Goal: Information Seeking & Learning: Stay updated

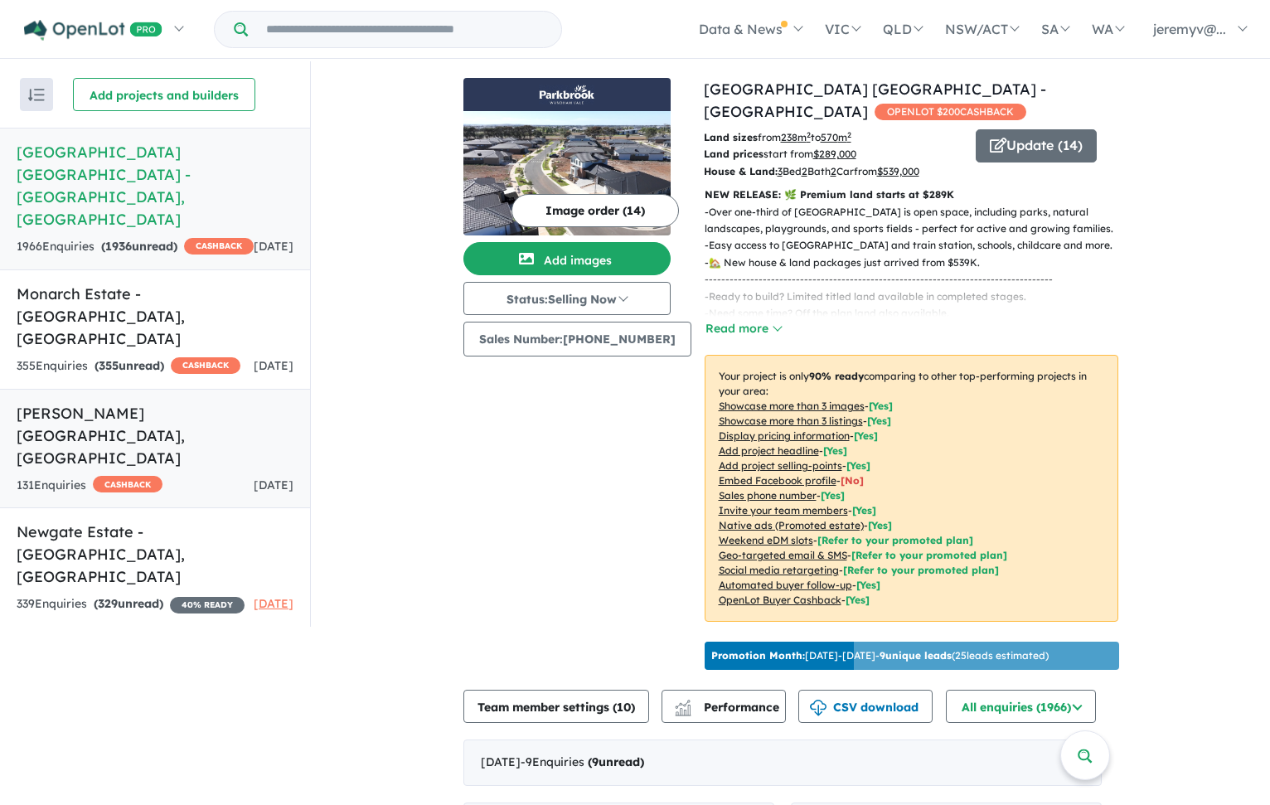
click at [177, 402] on h5 "[PERSON_NAME][GEOGRAPHIC_DATA] , [GEOGRAPHIC_DATA]" at bounding box center [155, 435] width 277 height 67
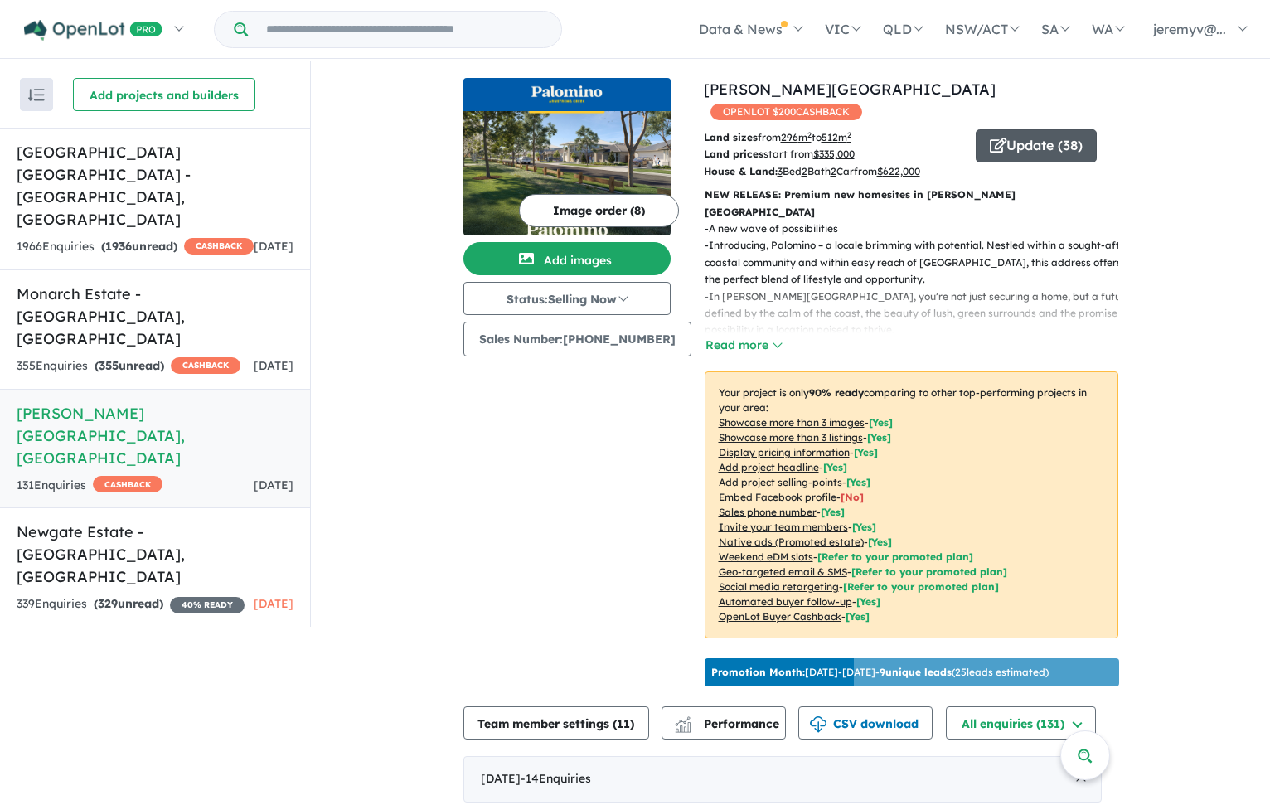
click at [1013, 129] on button "Update ( 38 )" at bounding box center [1035, 145] width 121 height 33
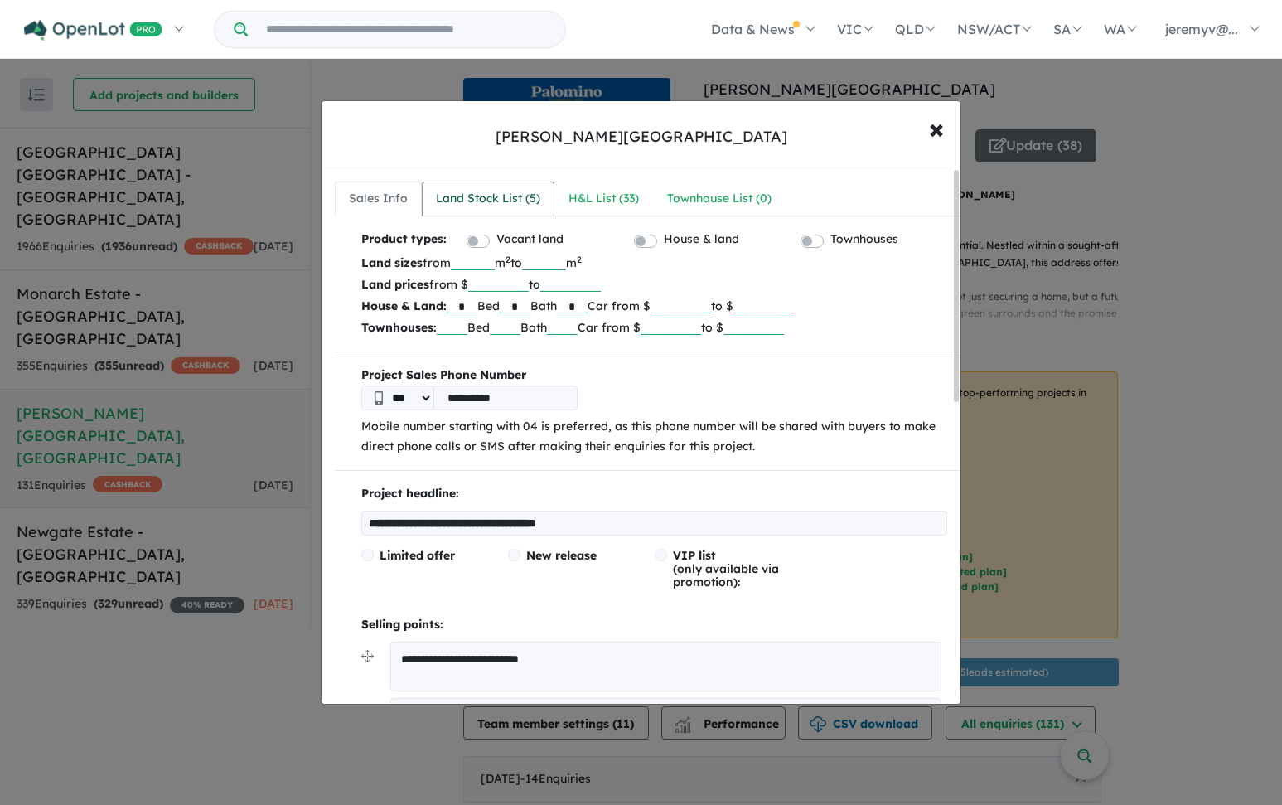
click at [496, 196] on div "Land Stock List ( 5 )" at bounding box center [488, 199] width 104 height 20
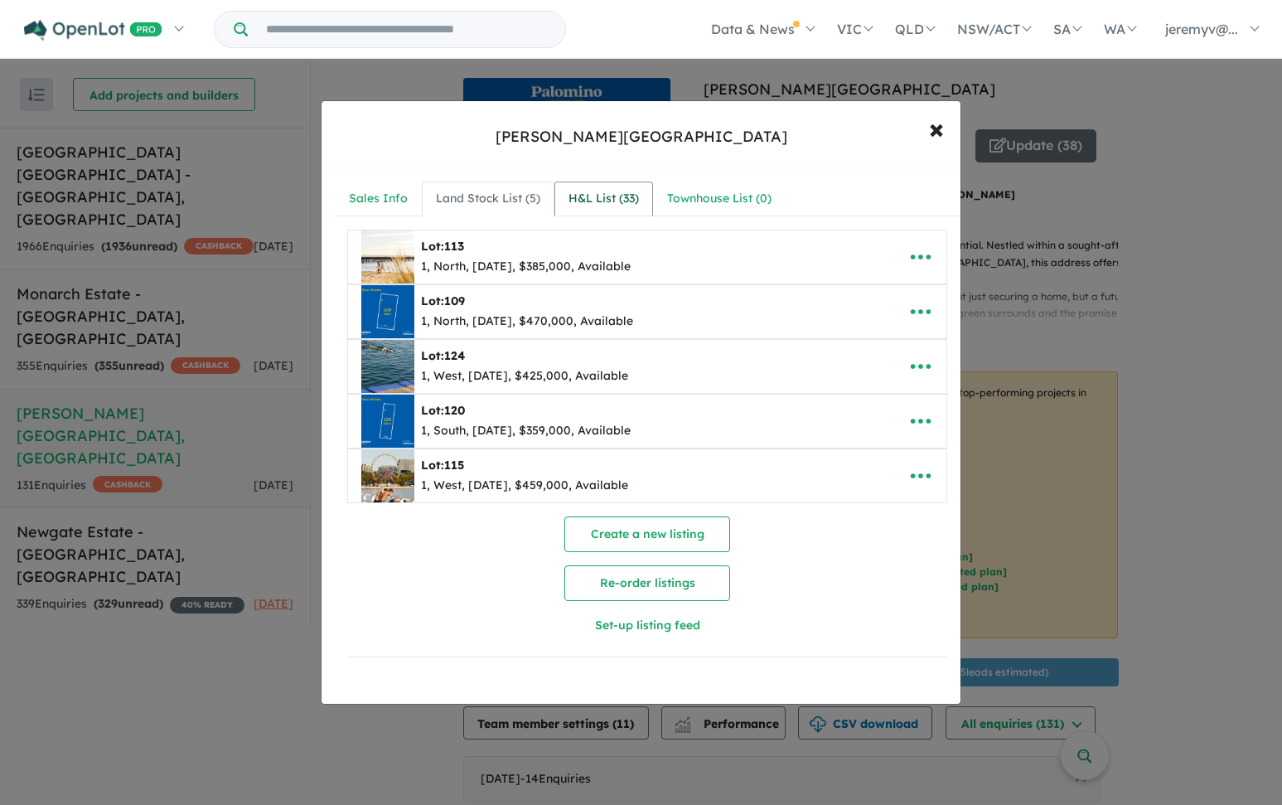
click at [612, 201] on div "H&L List ( 33 )" at bounding box center [603, 199] width 70 height 20
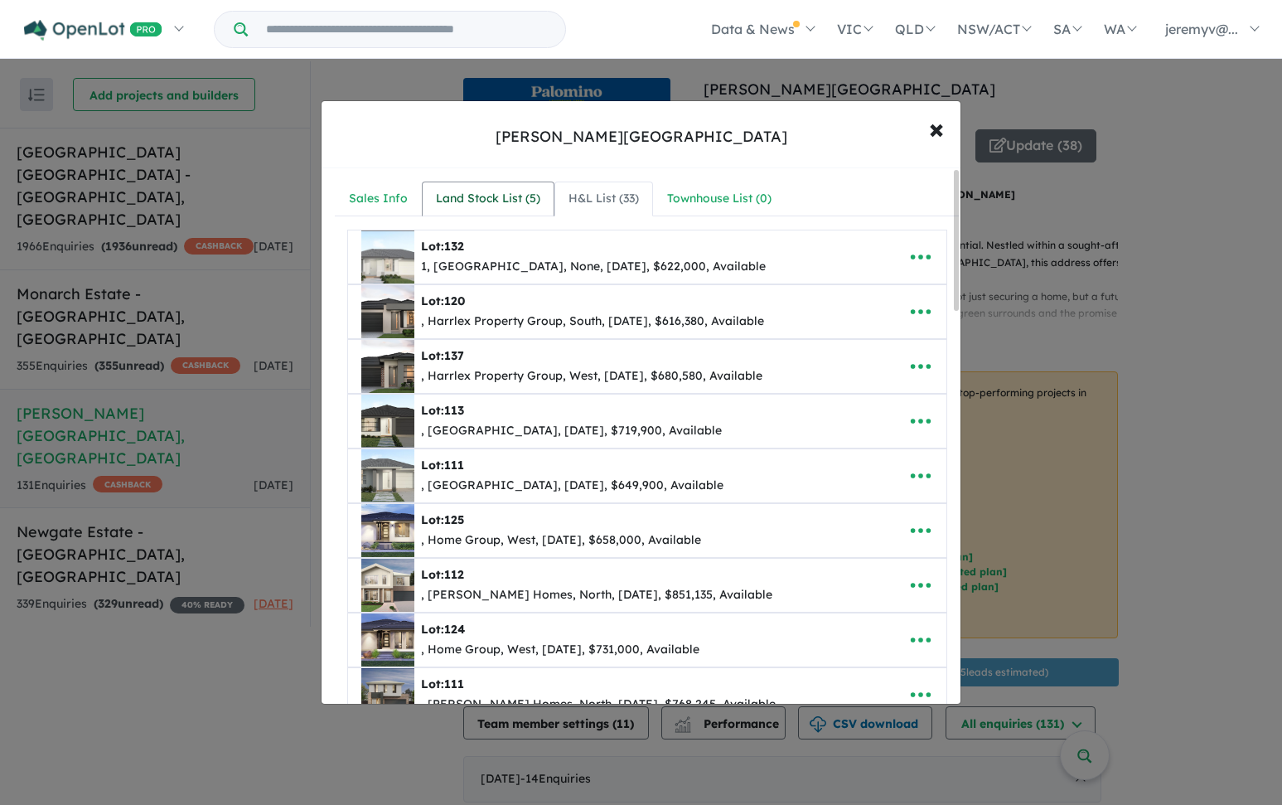
click at [498, 200] on div "Land Stock List ( 5 )" at bounding box center [488, 199] width 104 height 20
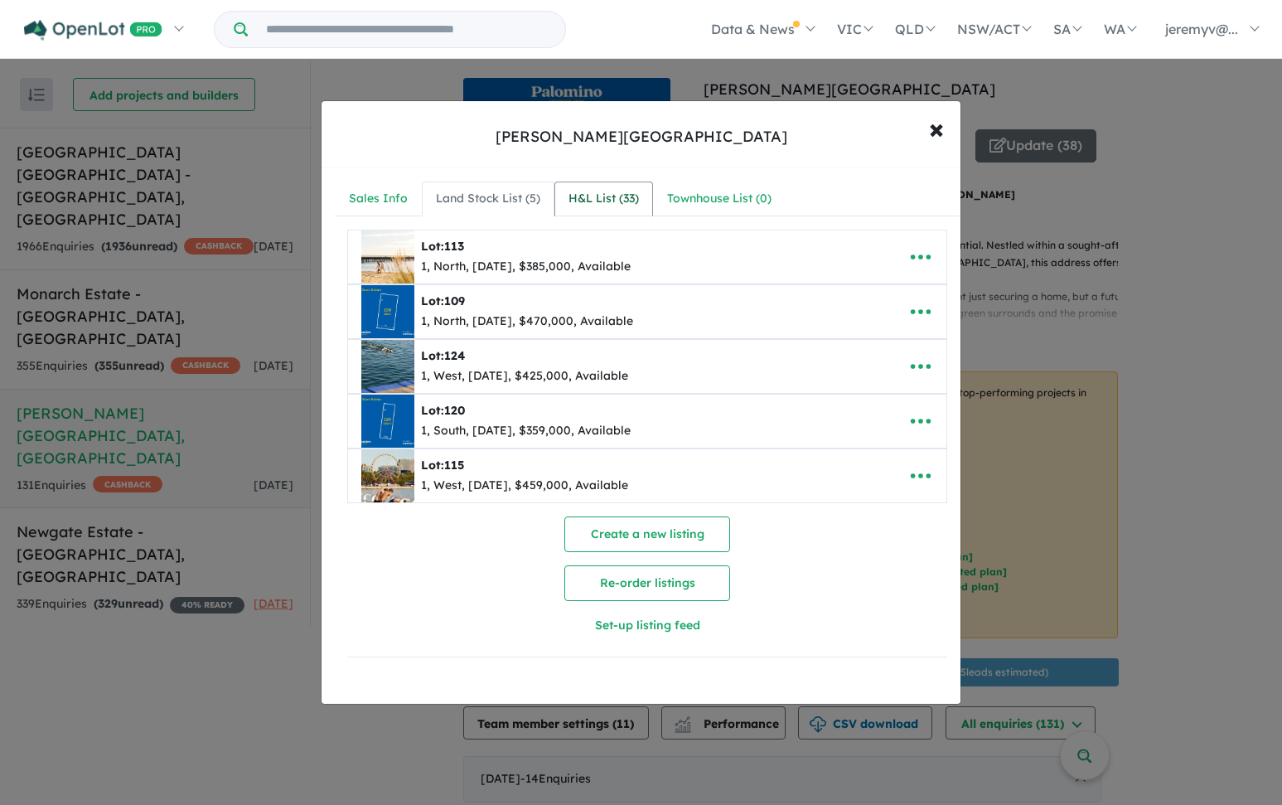
click at [617, 201] on div "H&L List ( 33 )" at bounding box center [603, 199] width 70 height 20
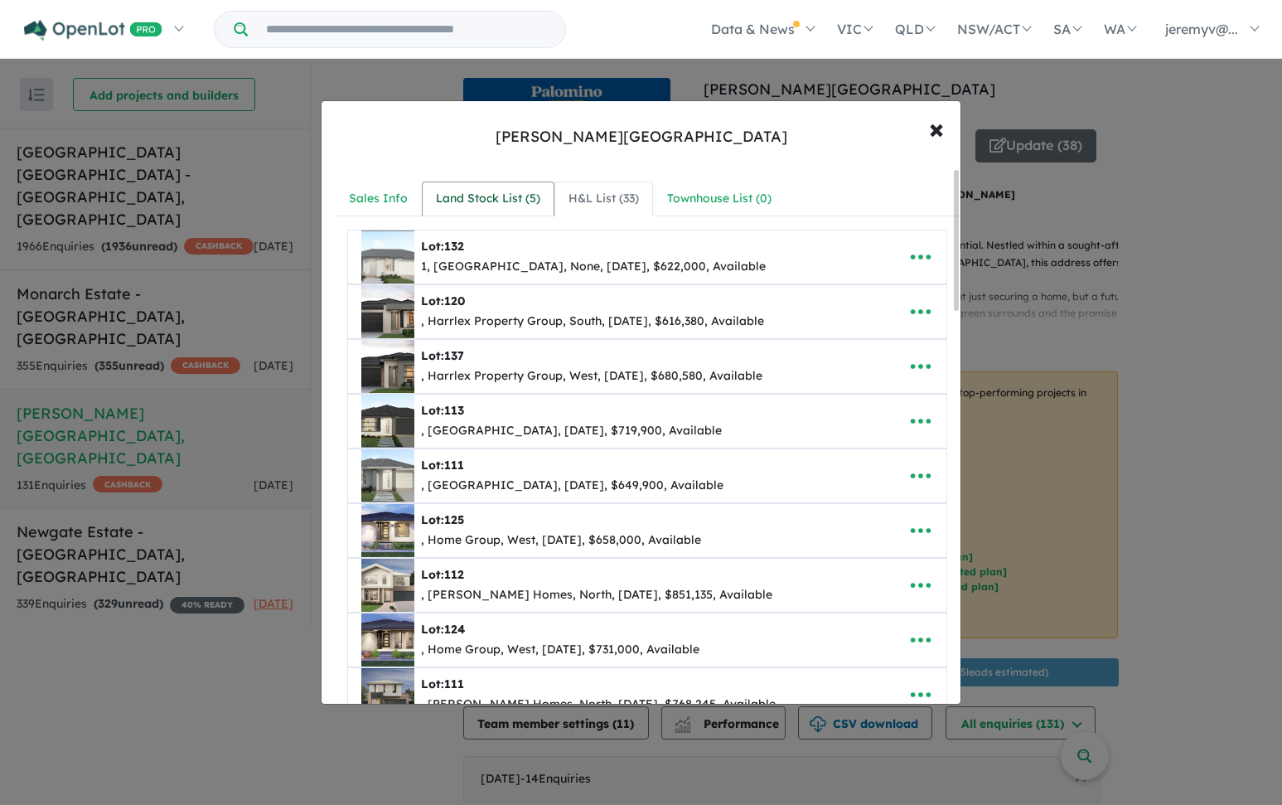
click at [497, 195] on div "Land Stock List ( 5 )" at bounding box center [488, 199] width 104 height 20
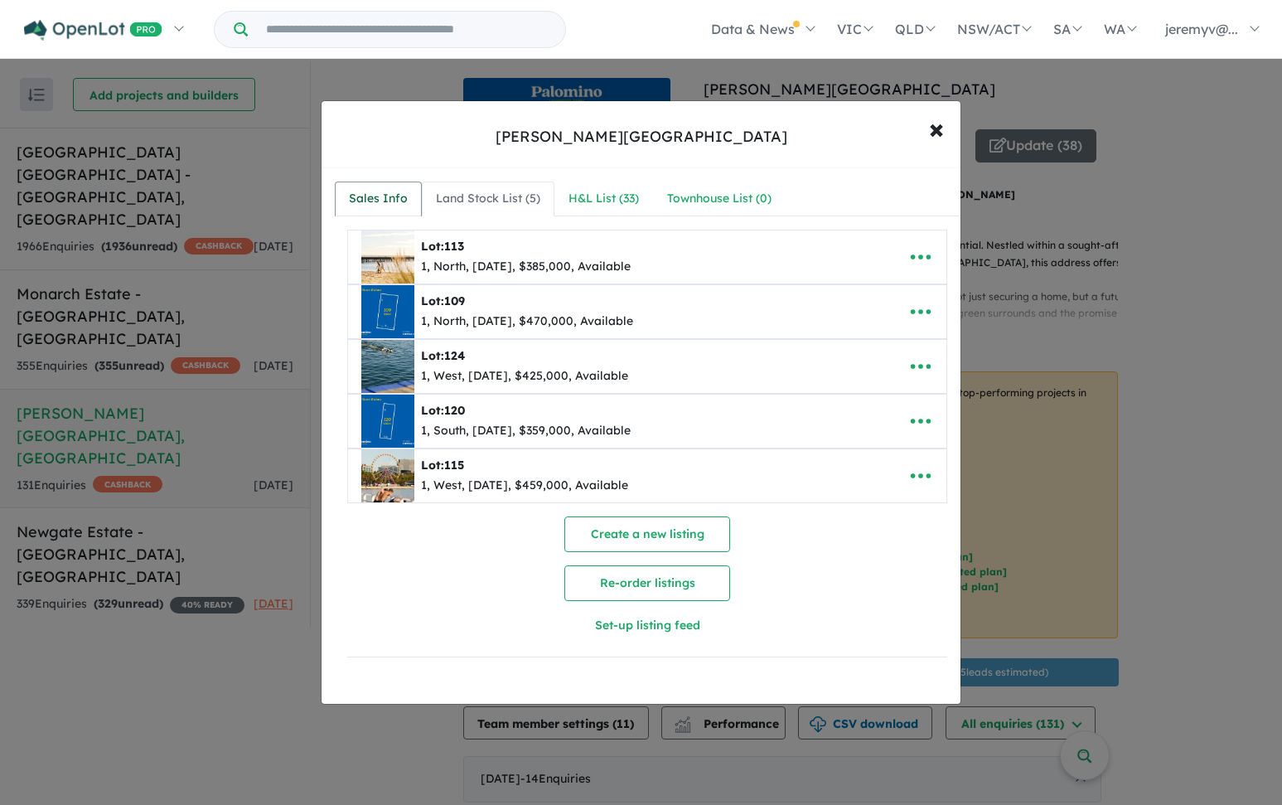
click at [376, 201] on div "Sales Info" at bounding box center [378, 199] width 59 height 20
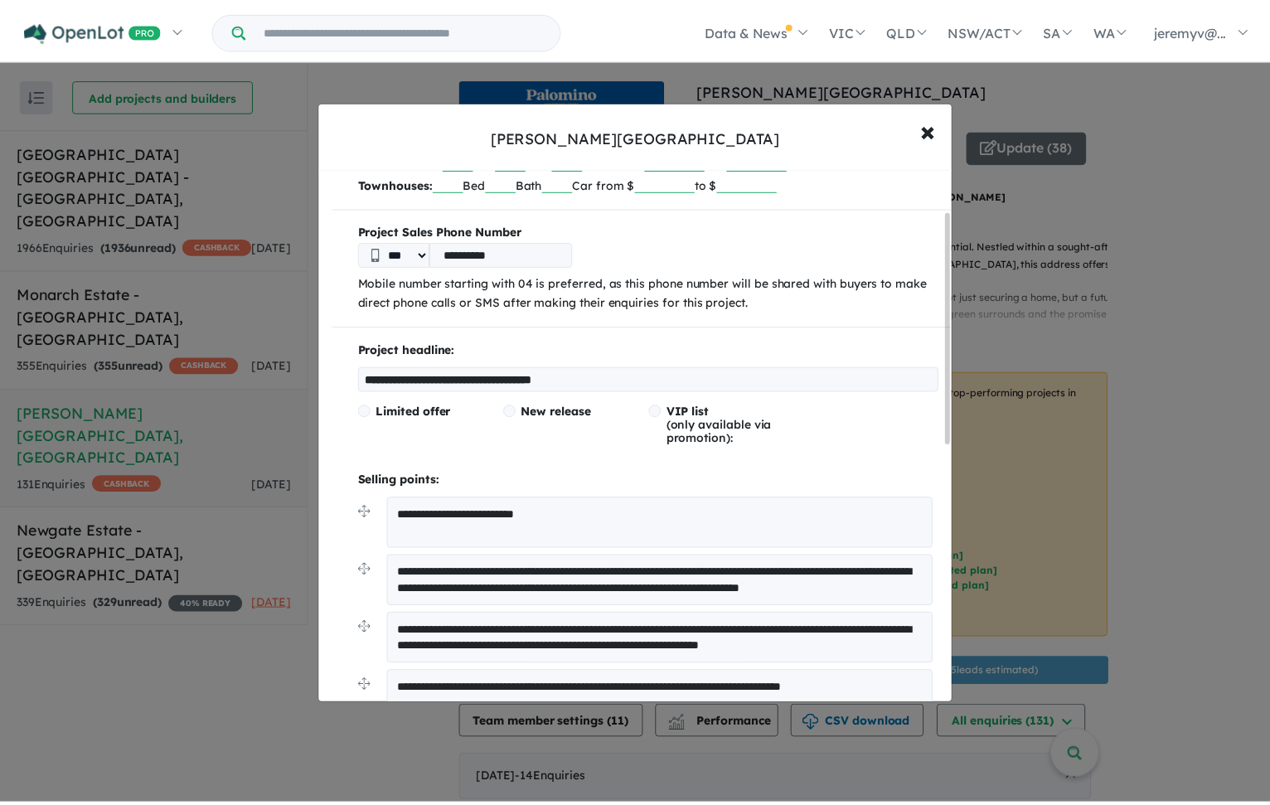
scroll to position [331, 0]
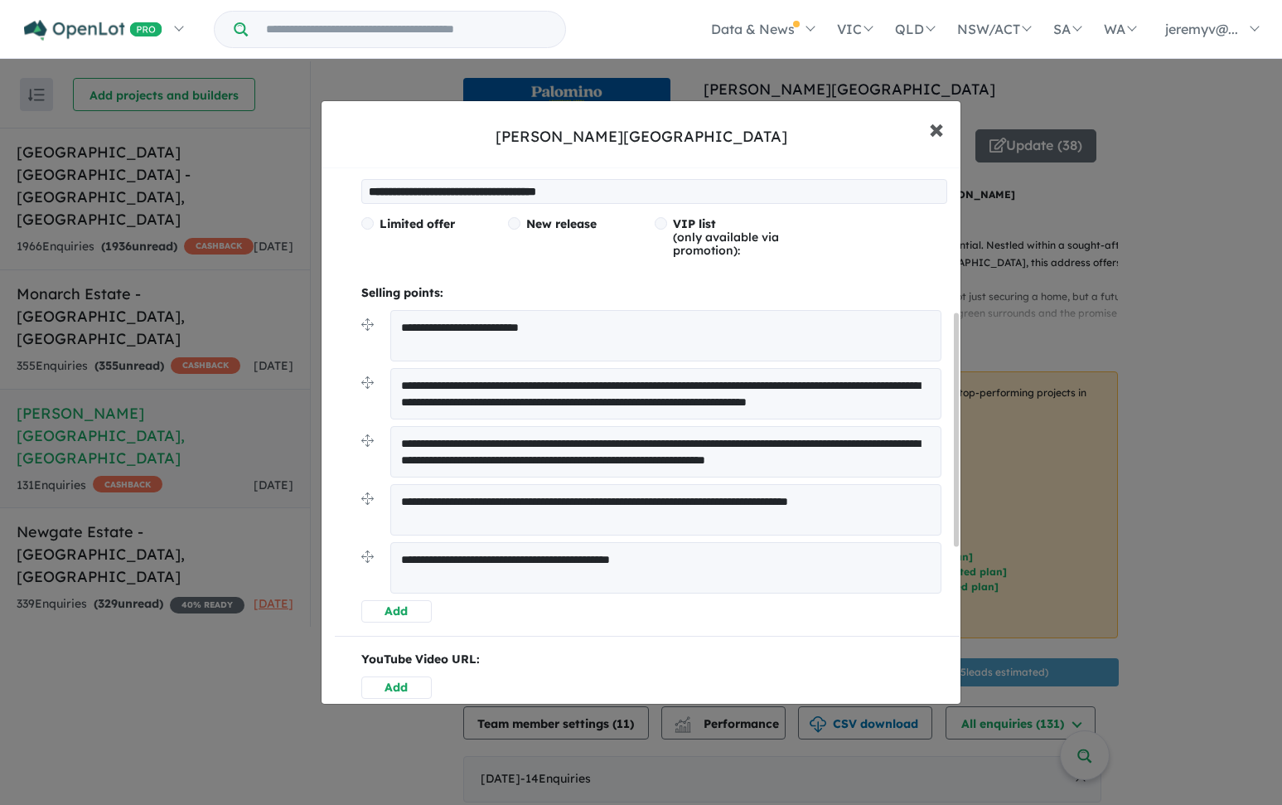
click at [934, 128] on span "×" at bounding box center [936, 128] width 15 height 36
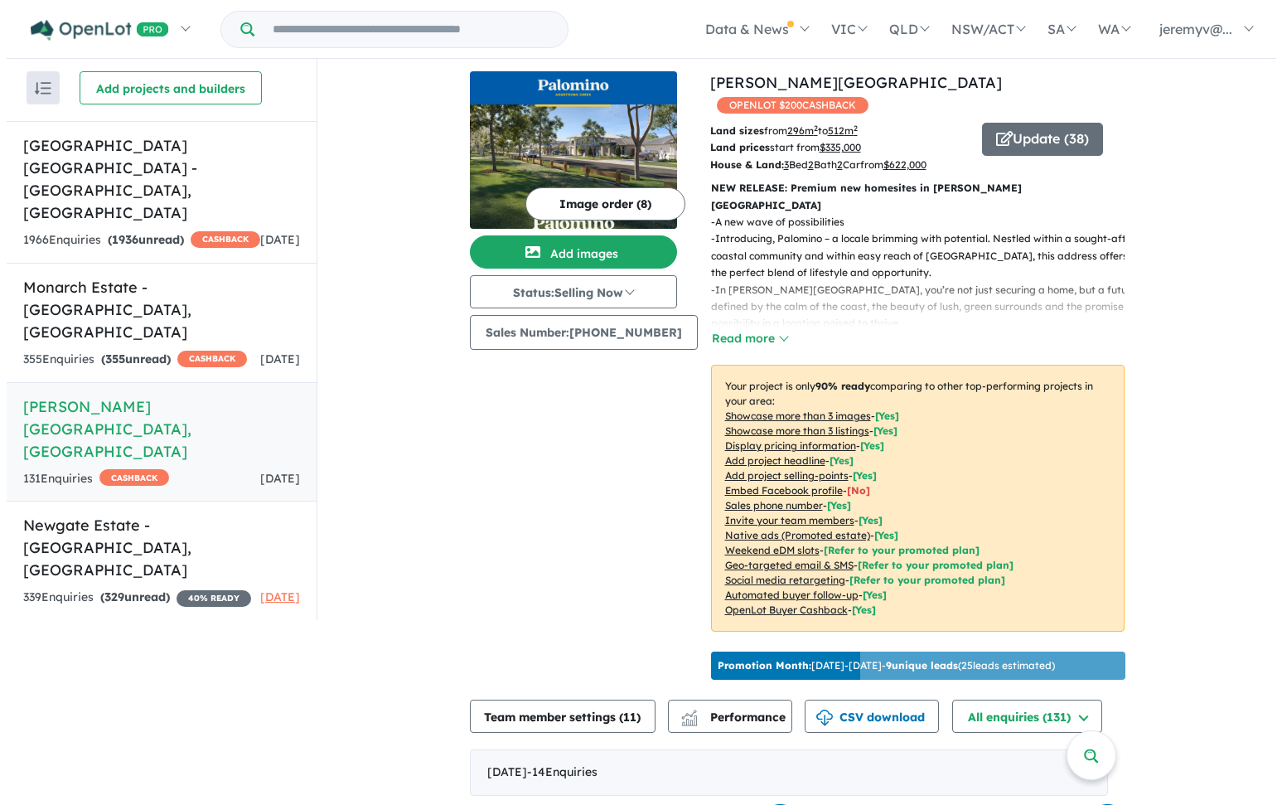
scroll to position [0, 0]
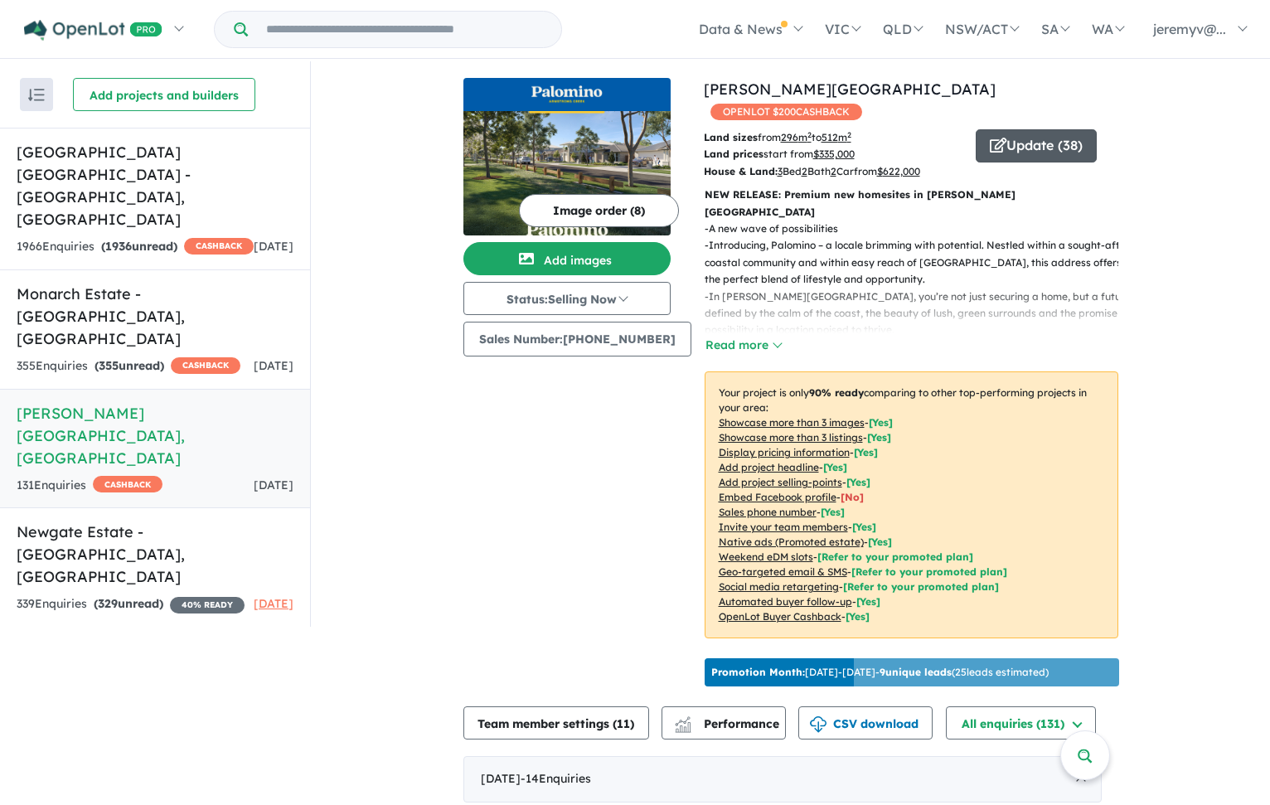
click at [1015, 129] on button "Update ( 38 )" at bounding box center [1035, 145] width 121 height 33
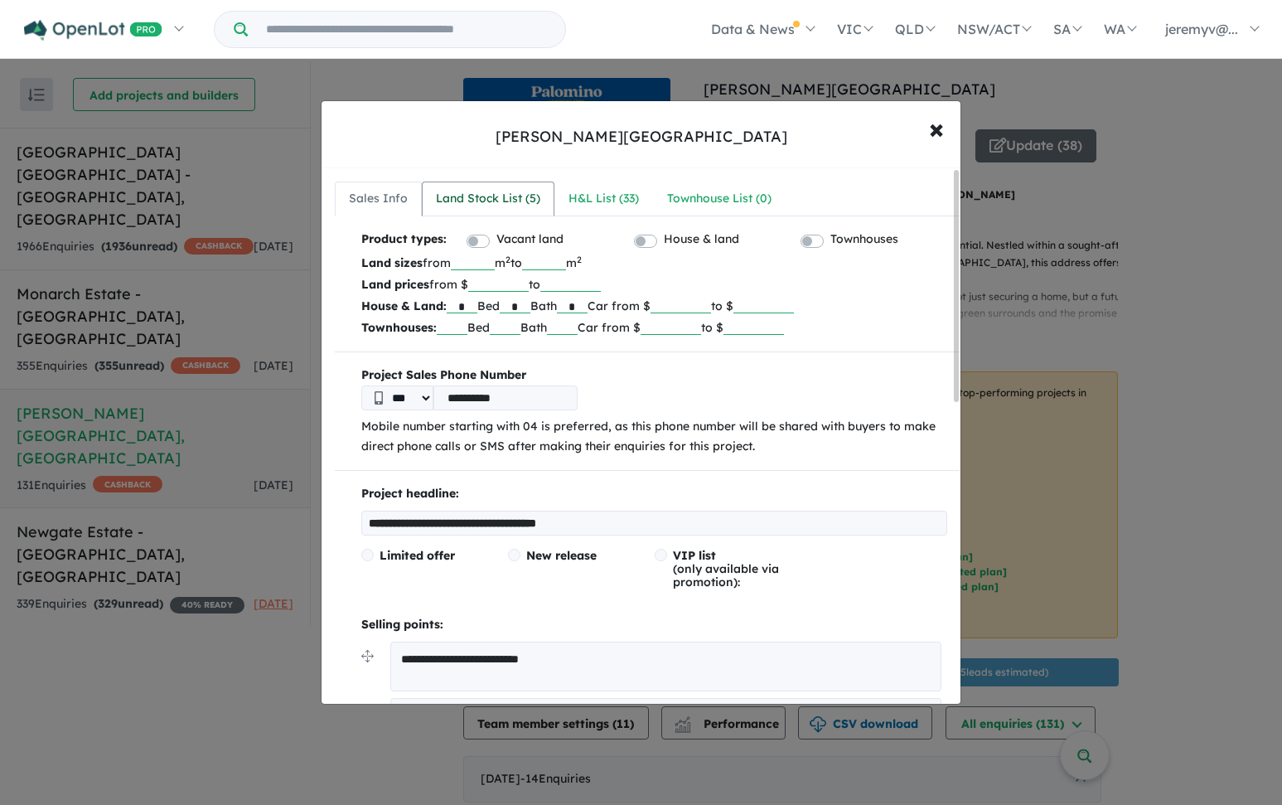
click at [486, 200] on div "Land Stock List ( 5 )" at bounding box center [488, 199] width 104 height 20
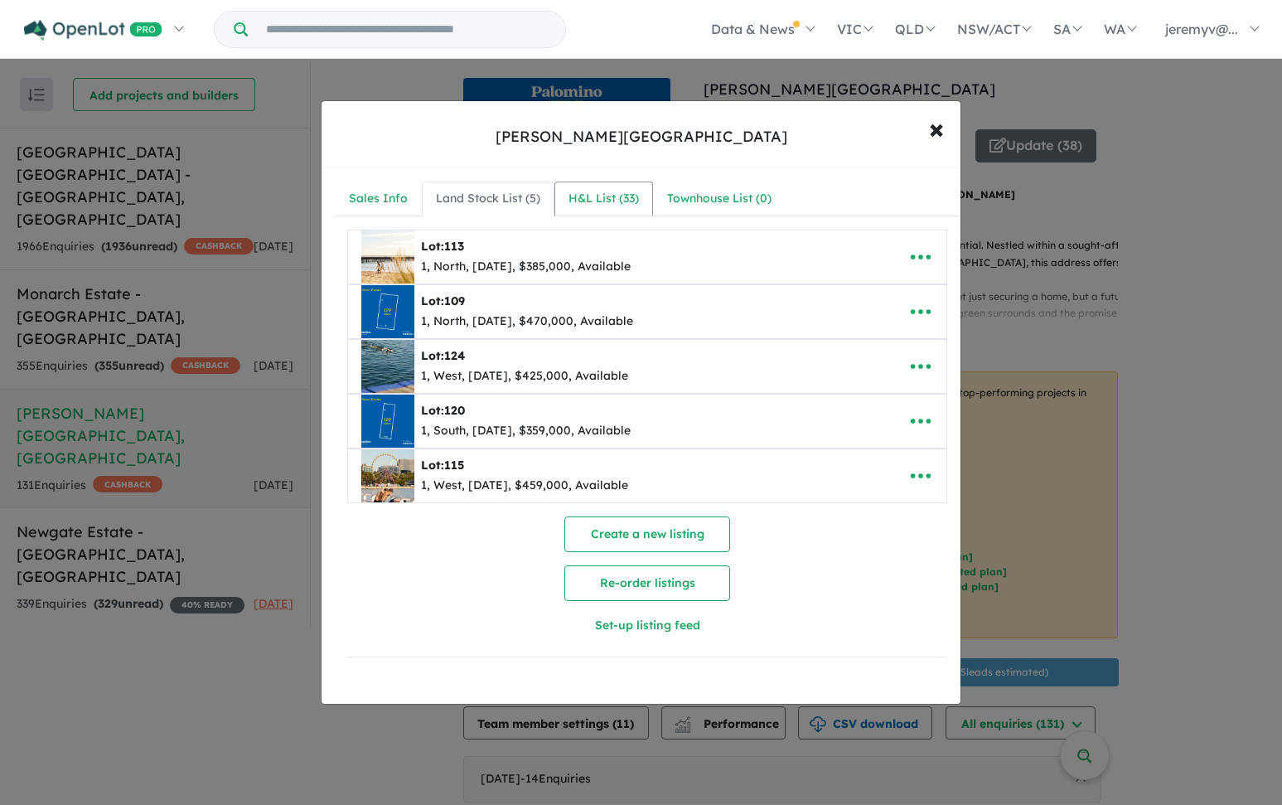
drag, startPoint x: 612, startPoint y: 195, endPoint x: 613, endPoint y: 220, distance: 24.9
click at [612, 195] on div "H&L List ( 33 )" at bounding box center [603, 199] width 70 height 20
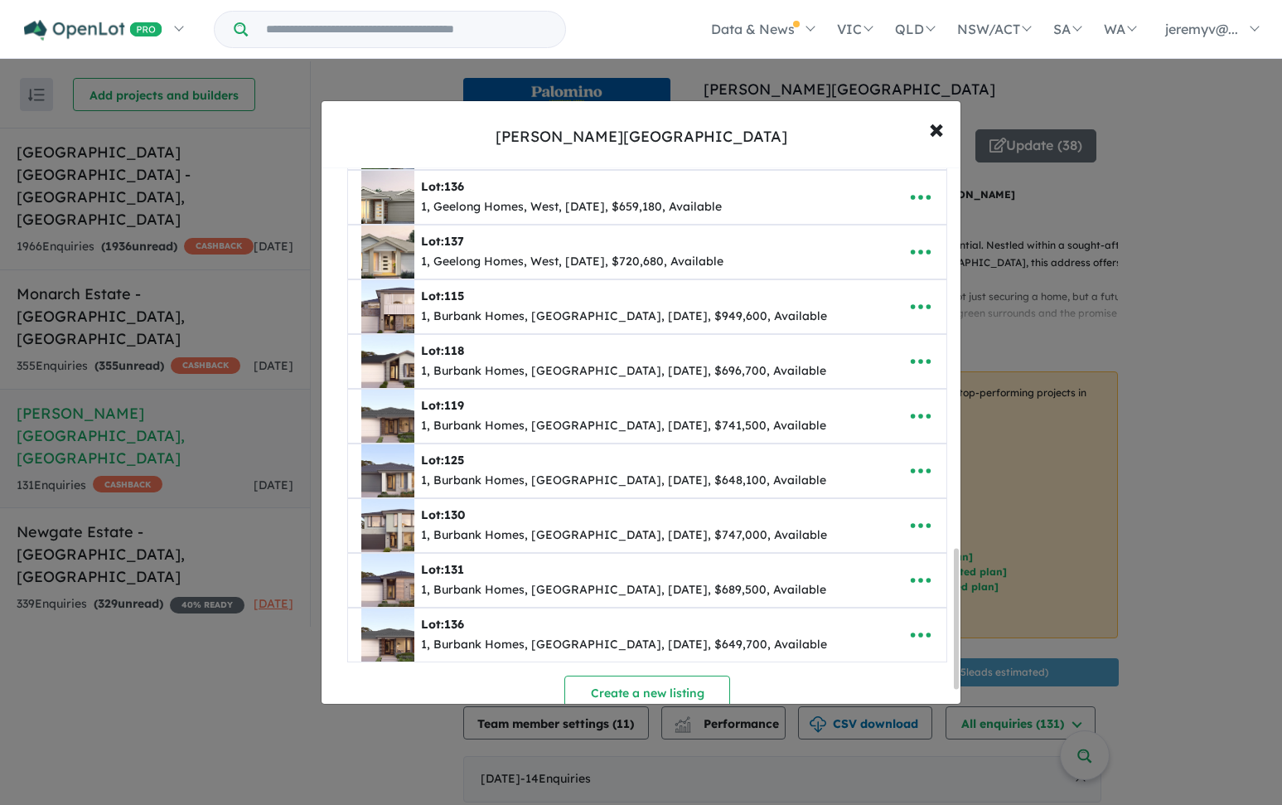
scroll to position [1505, 0]
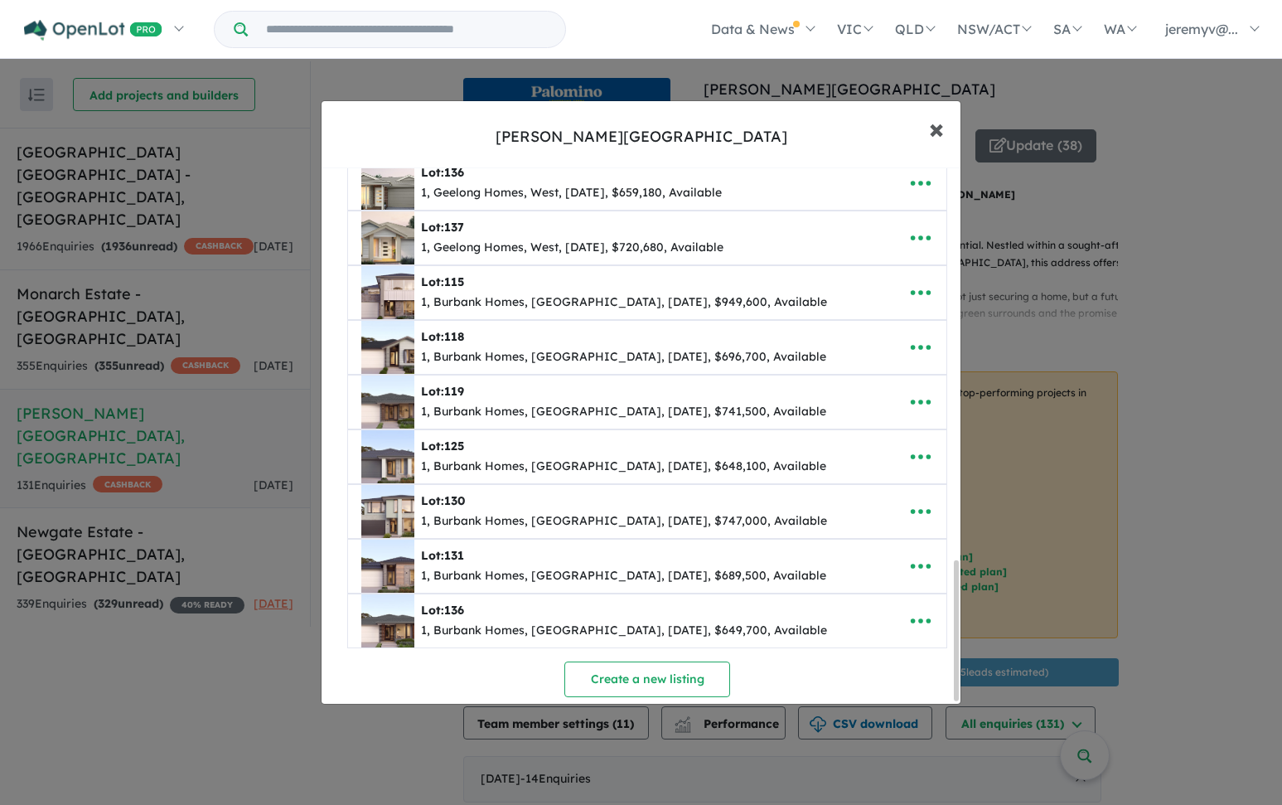
click at [935, 134] on span "×" at bounding box center [936, 128] width 15 height 36
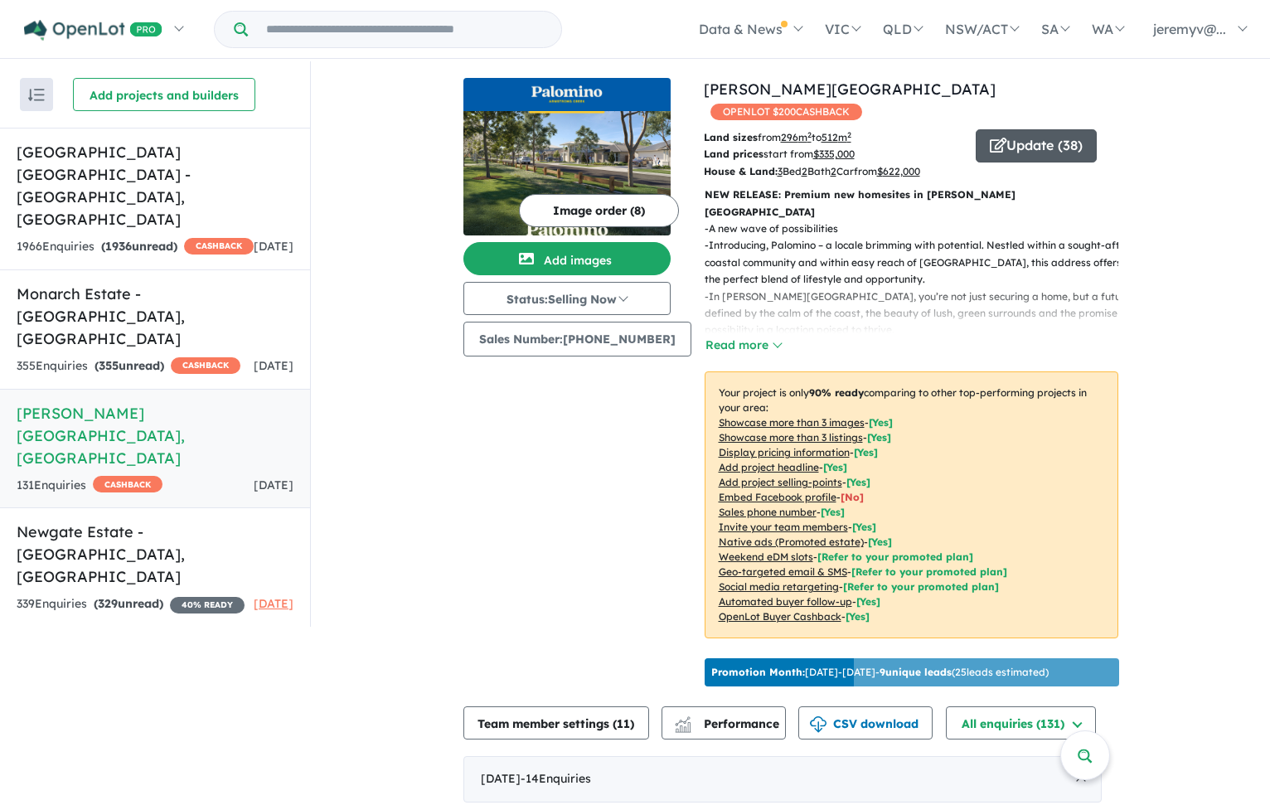
click at [1057, 129] on button "Update ( 38 )" at bounding box center [1035, 145] width 121 height 33
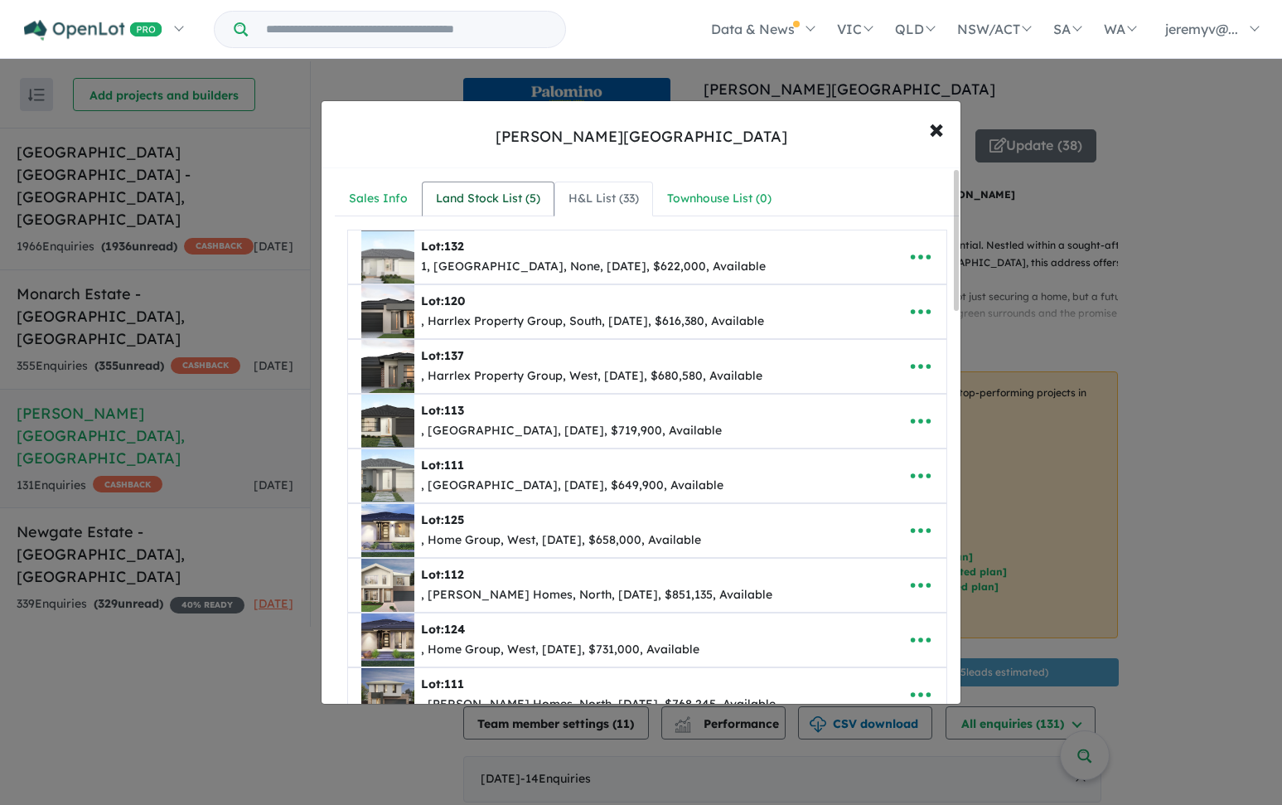
drag, startPoint x: 520, startPoint y: 197, endPoint x: 530, endPoint y: 200, distance: 10.2
click at [521, 197] on div "Land Stock List ( 5 )" at bounding box center [488, 199] width 104 height 20
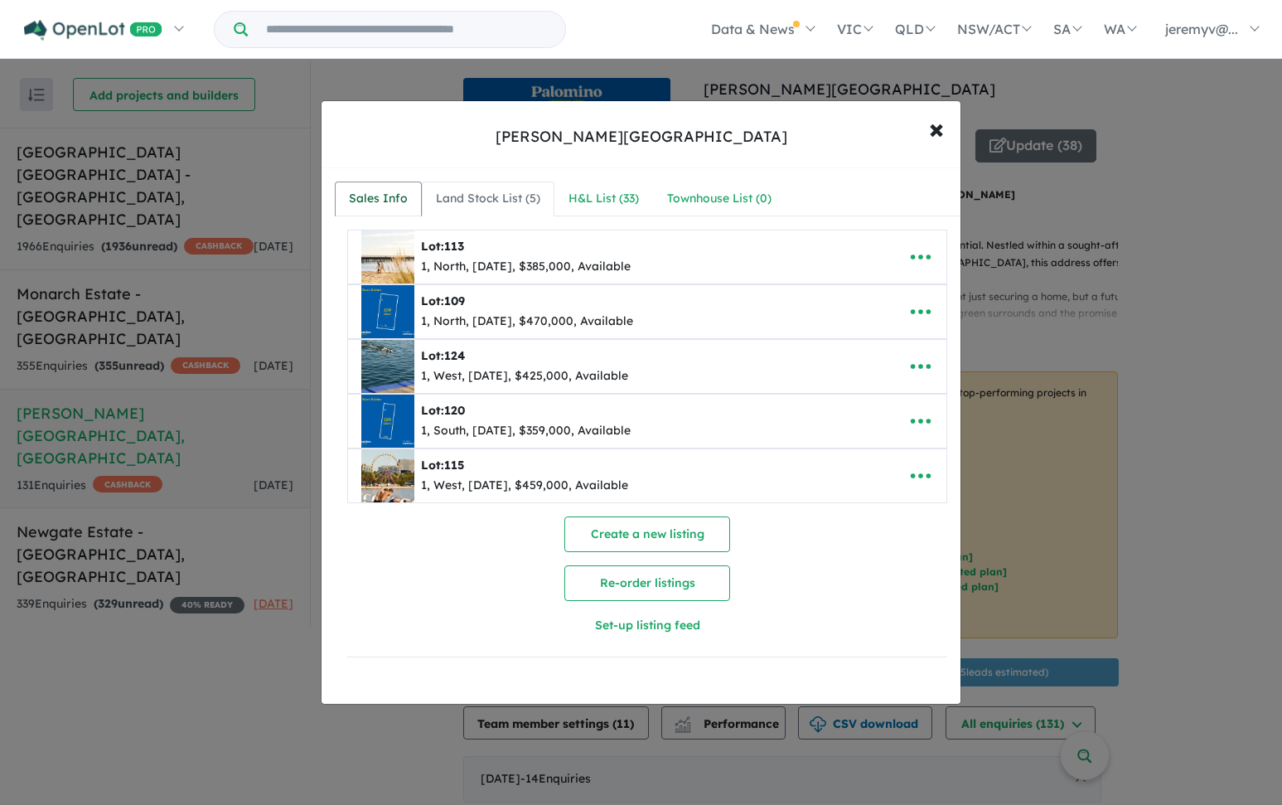
click at [353, 197] on div "Sales Info" at bounding box center [378, 199] width 59 height 20
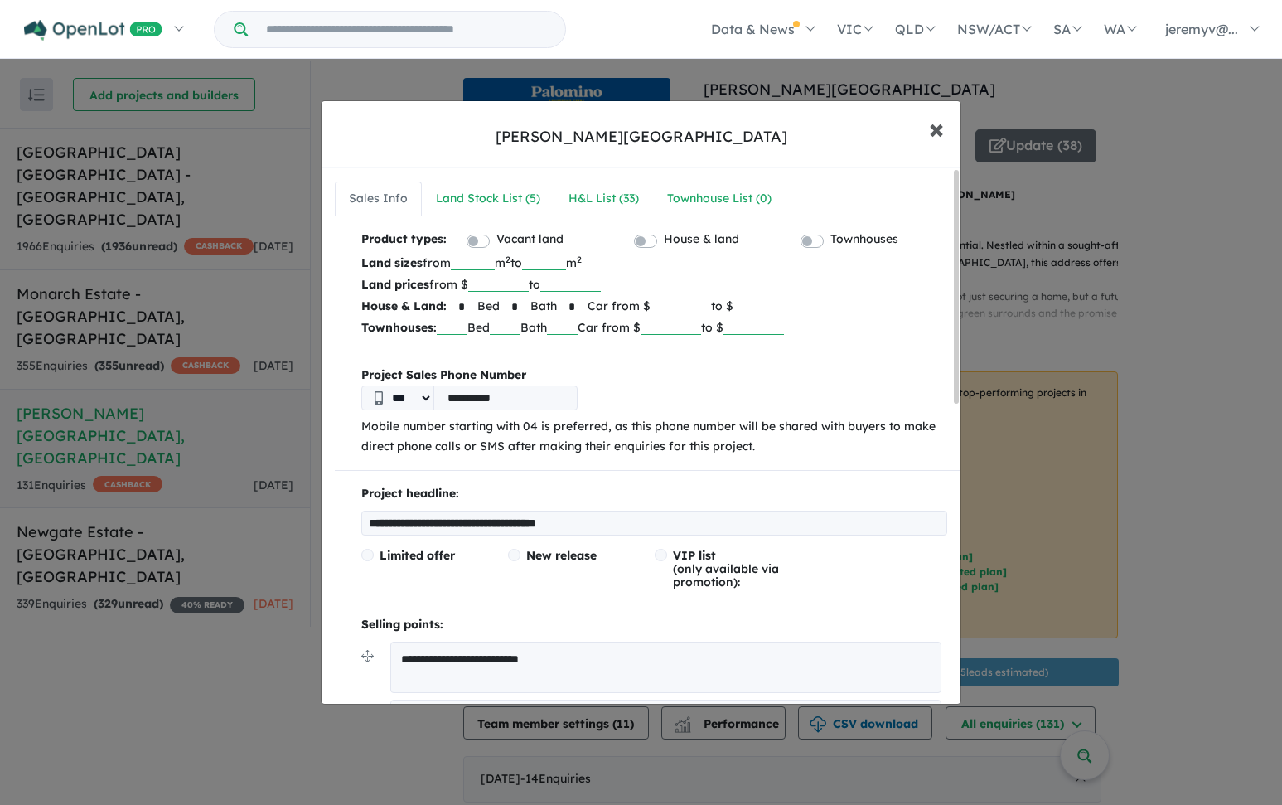
click at [936, 133] on span "×" at bounding box center [936, 128] width 15 height 36
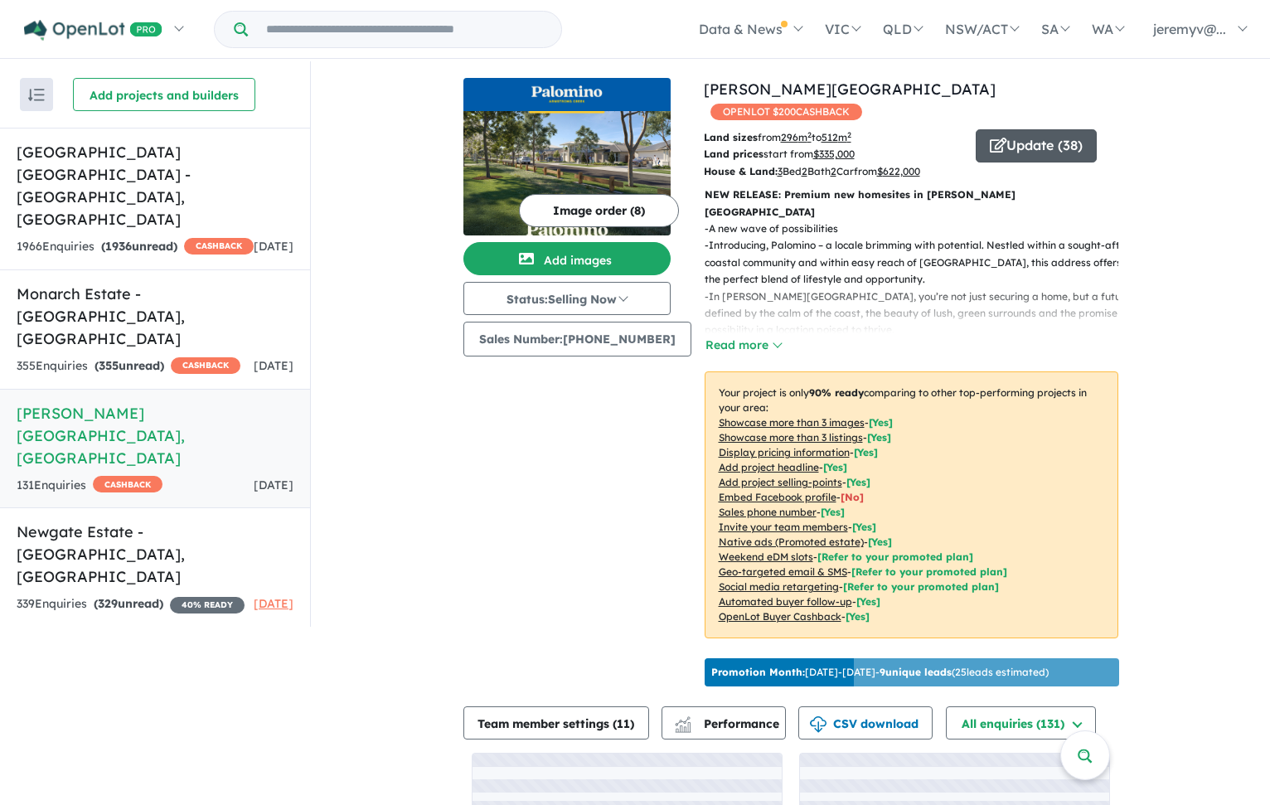
click at [1048, 129] on button "Update ( 38 )" at bounding box center [1035, 145] width 121 height 33
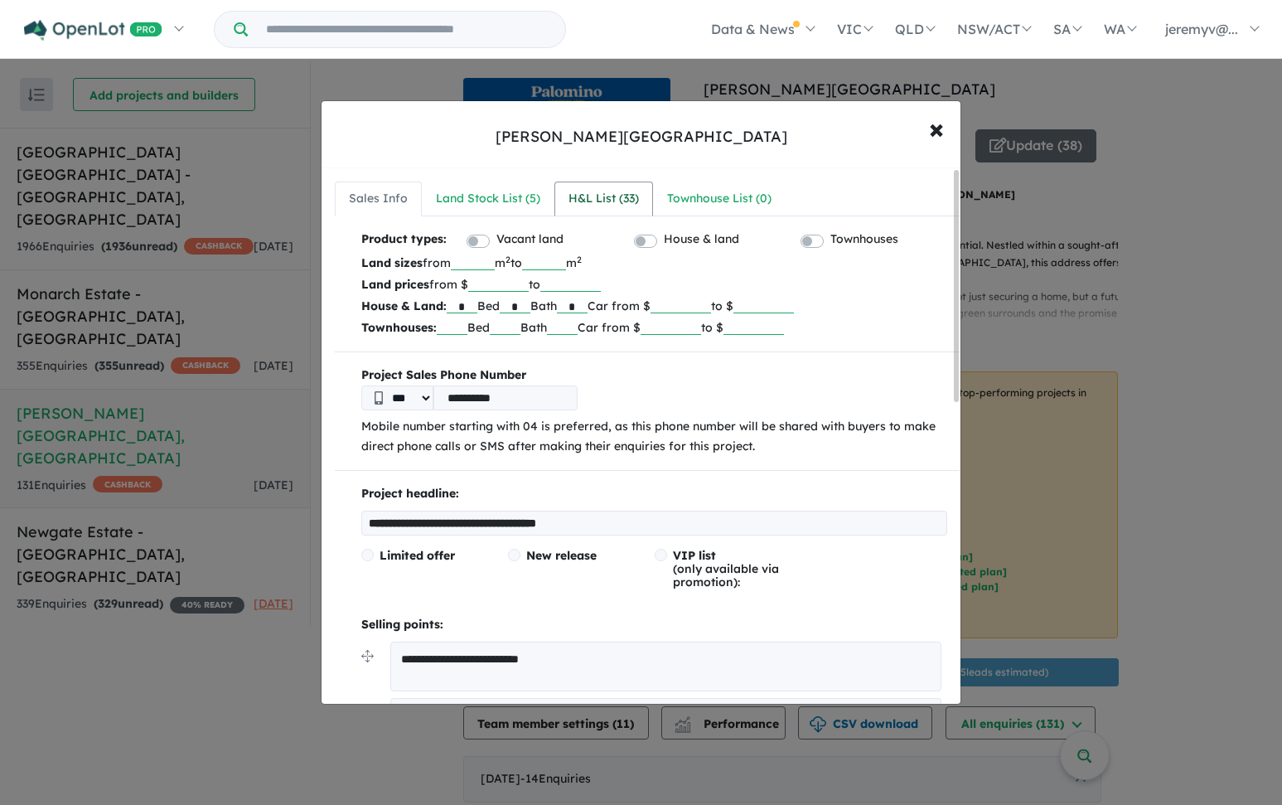
click at [607, 200] on div "H&L List ( 33 )" at bounding box center [603, 199] width 70 height 20
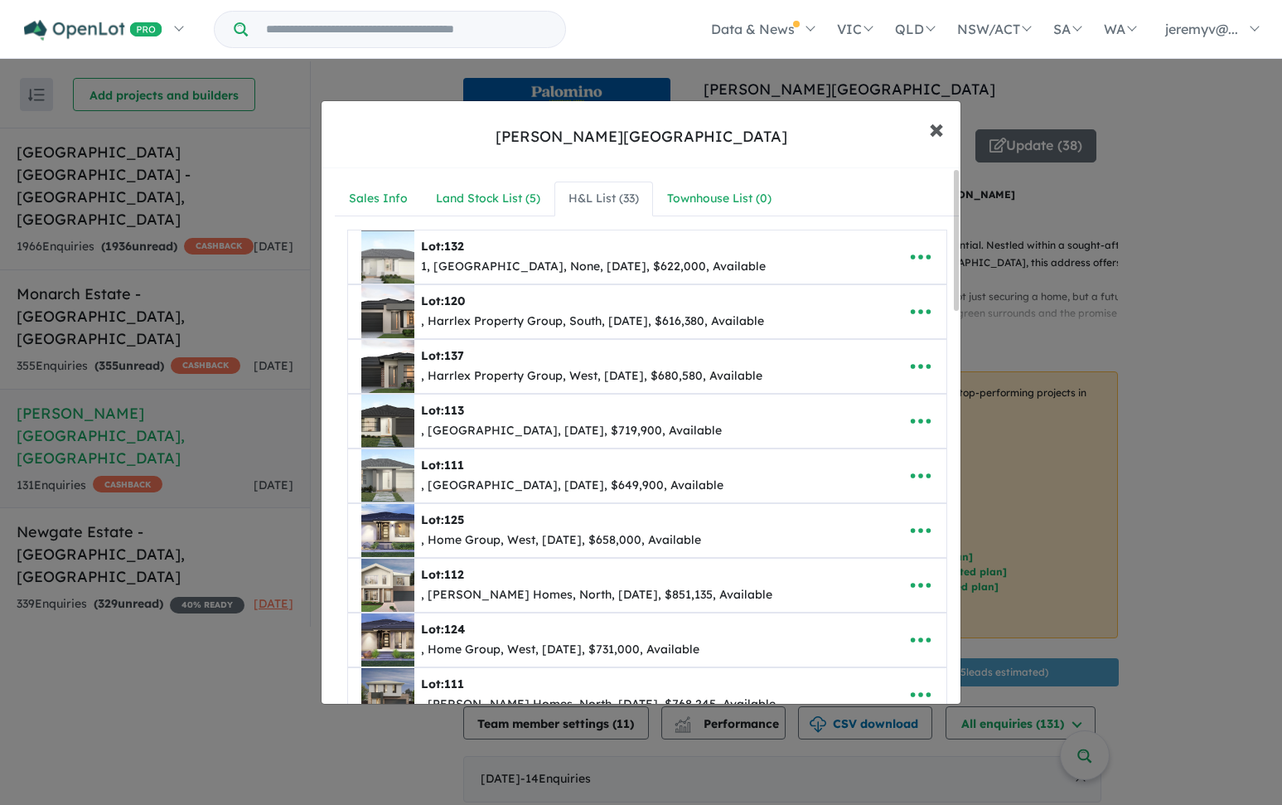
click at [931, 133] on span "×" at bounding box center [936, 128] width 15 height 36
